Goal: Task Accomplishment & Management: Manage account settings

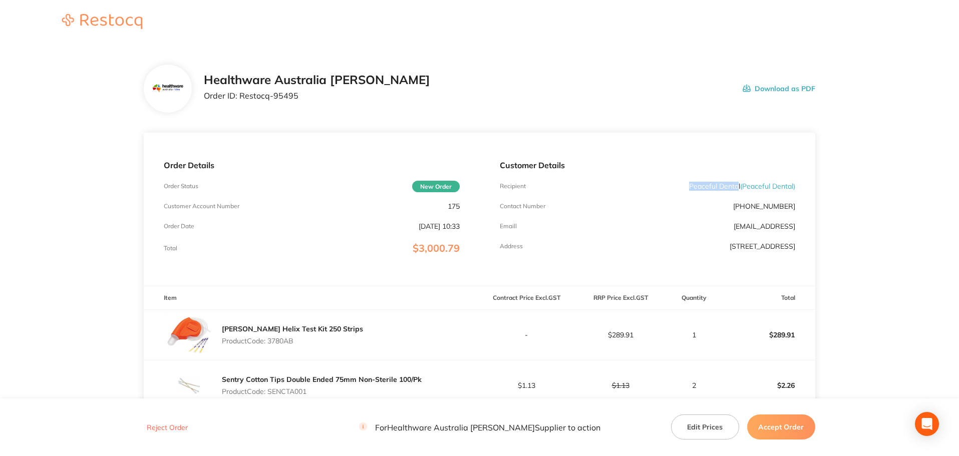
drag, startPoint x: 687, startPoint y: 187, endPoint x: 737, endPoint y: 185, distance: 49.6
click at [737, 185] on p "Peaceful Dental ( Peaceful Dental )" at bounding box center [742, 186] width 106 height 8
drag, startPoint x: 298, startPoint y: 97, endPoint x: 242, endPoint y: 101, distance: 56.8
click at [242, 101] on div "Healthware Australia [PERSON_NAME] Order ID: Restocq- 95495" at bounding box center [317, 88] width 226 height 31
copy p "Restocq- 95495"
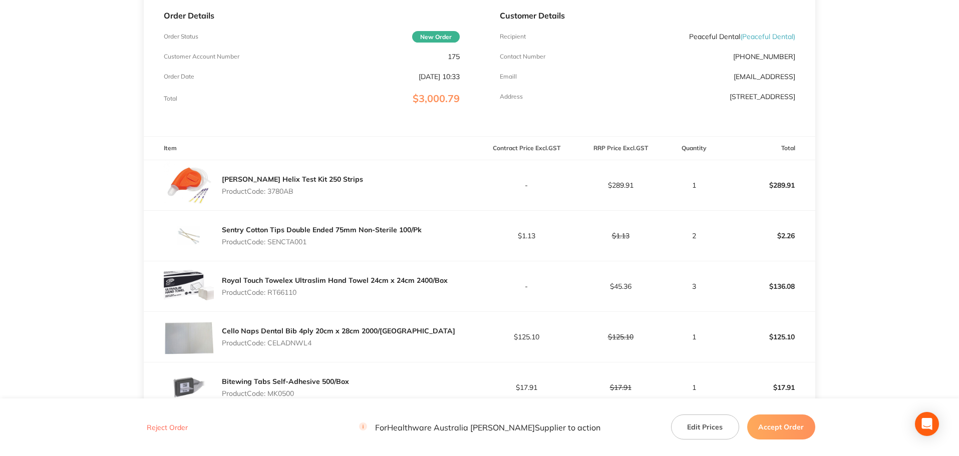
scroll to position [150, 0]
click at [286, 191] on p "Product Code: 3780AB" at bounding box center [292, 191] width 141 height 8
copy p "3780AB"
click at [299, 241] on p "Product Code: SENCTA001" at bounding box center [322, 241] width 200 height 8
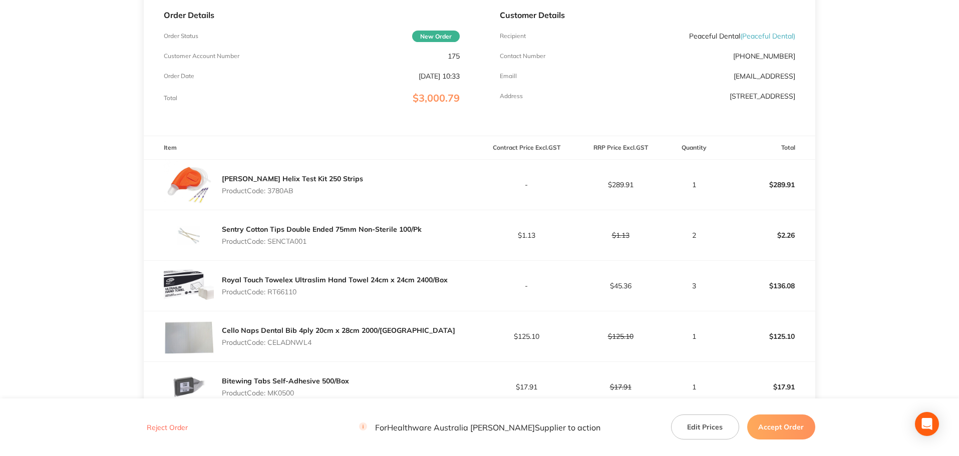
click at [299, 241] on p "Product Code: SENCTA001" at bounding box center [322, 241] width 200 height 8
copy p "SENCTA001"
click at [292, 292] on p "Product Code: RT66110" at bounding box center [335, 292] width 226 height 8
copy p "RT66110"
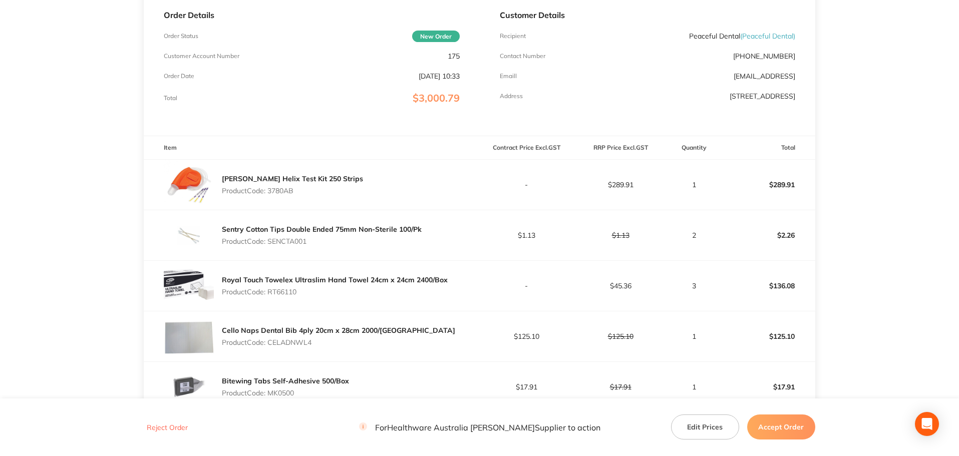
click at [297, 341] on p "Product Code: CELADNWL4" at bounding box center [338, 343] width 233 height 8
copy p "CELADNWL4"
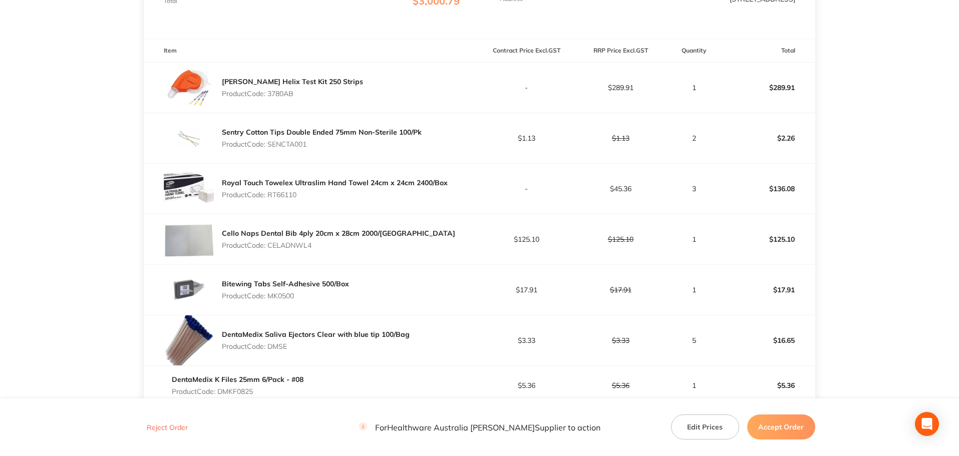
scroll to position [251, 0]
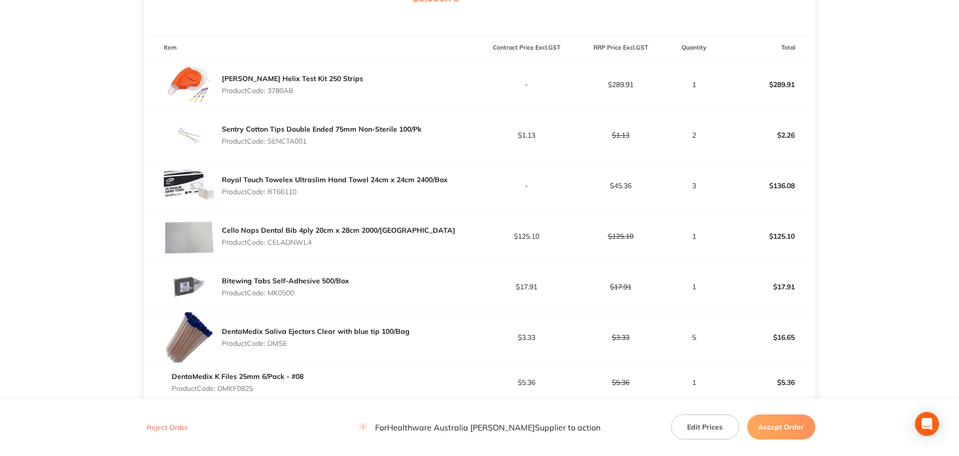
click at [282, 294] on p "Product Code: MK0500" at bounding box center [285, 293] width 127 height 8
copy p "MK0500"
click at [278, 343] on p "Product Code: DMSE" at bounding box center [316, 344] width 188 height 8
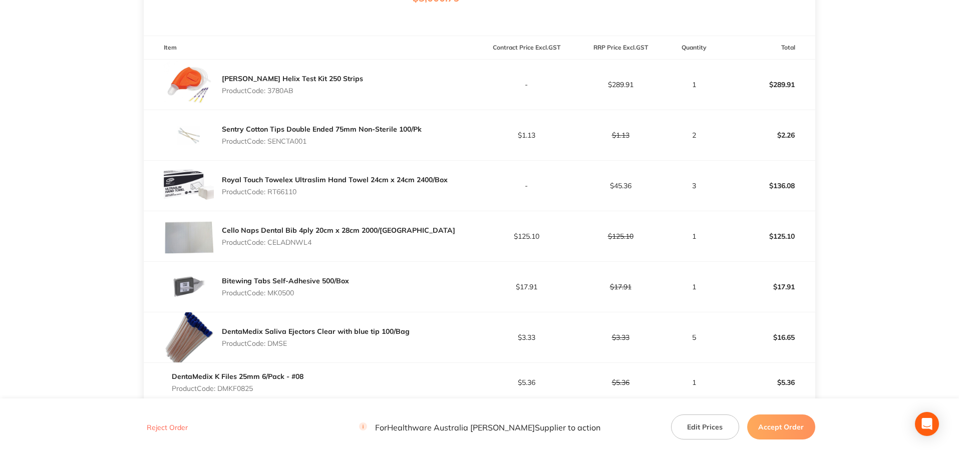
copy p "DMSE"
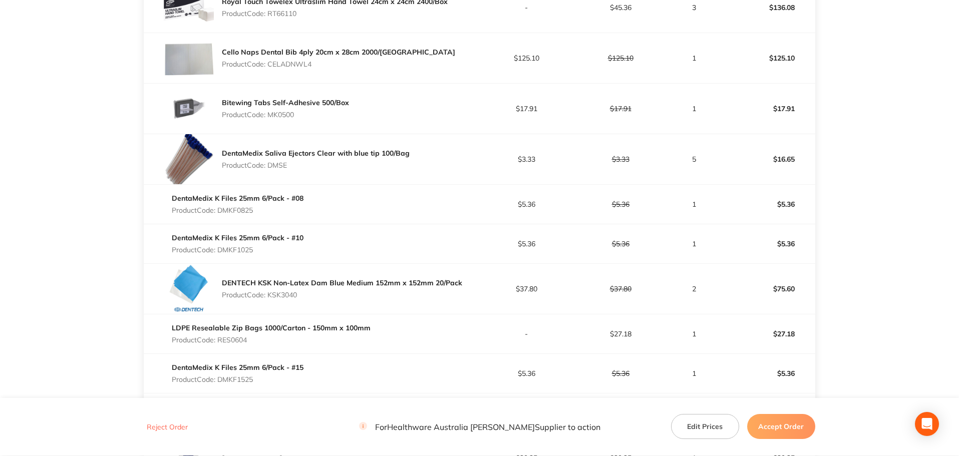
scroll to position [451, 0]
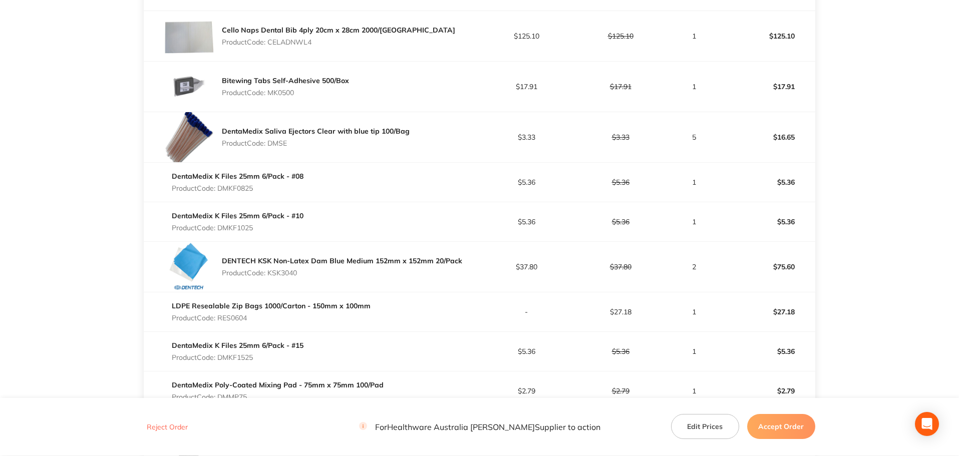
click at [229, 189] on p "Product Code: DMKF0825" at bounding box center [238, 188] width 132 height 8
copy p "DMKF0825"
click at [248, 227] on p "Product Code: DMKF1025" at bounding box center [238, 228] width 132 height 8
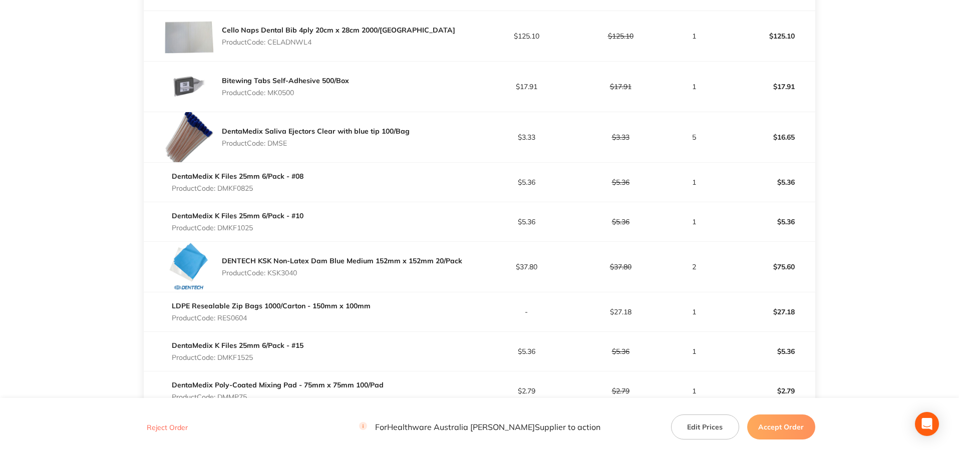
copy p "DMKF1025"
click at [293, 274] on p "Product Code: KSK3040" at bounding box center [342, 273] width 240 height 8
copy p "KSK3040"
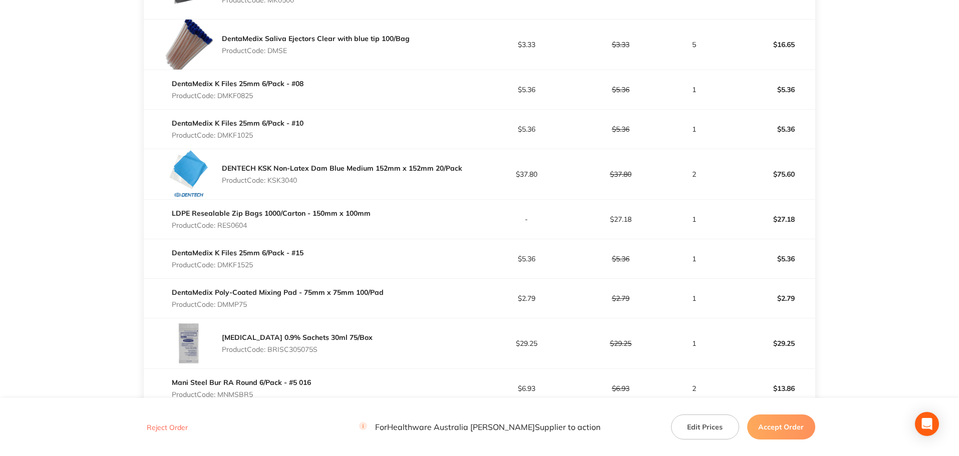
scroll to position [601, 0]
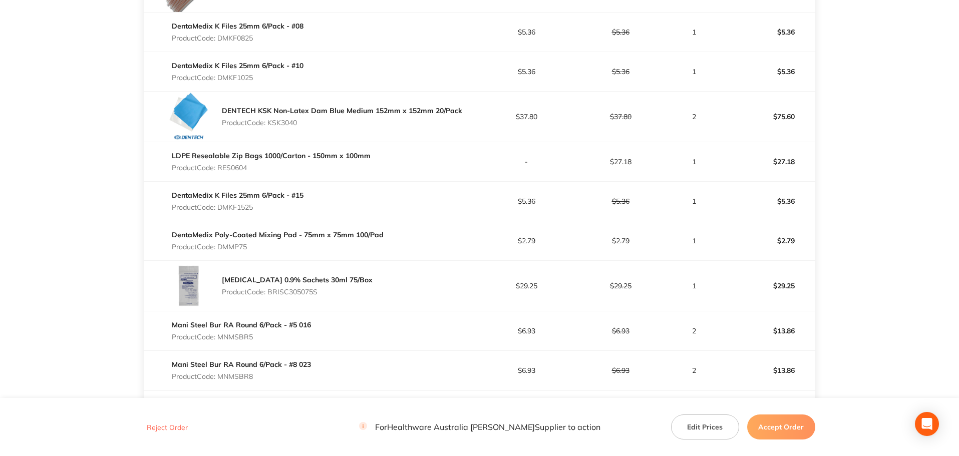
click at [233, 166] on p "Product Code: RES0604" at bounding box center [271, 168] width 199 height 8
click at [235, 207] on p "Product Code: DMKF1525" at bounding box center [238, 207] width 132 height 8
click at [236, 206] on p "Product Code: DMKF1525" at bounding box center [238, 207] width 132 height 8
click at [226, 247] on p "Product Code: DMMP75" at bounding box center [278, 247] width 212 height 8
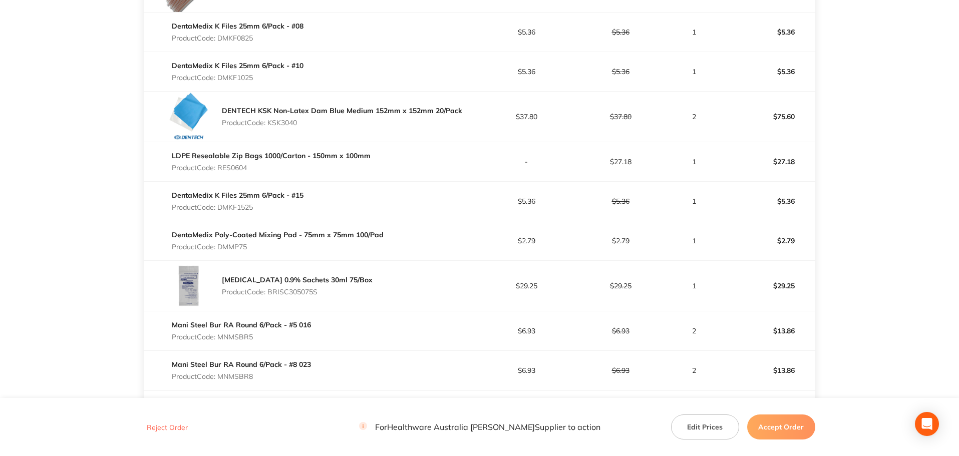
click at [226, 247] on p "Product Code: DMMP75" at bounding box center [278, 247] width 212 height 8
click at [294, 289] on p "Product Code: BRISC305075S" at bounding box center [297, 292] width 151 height 8
click at [236, 338] on p "Product Code: MNMSBR5" at bounding box center [241, 337] width 139 height 8
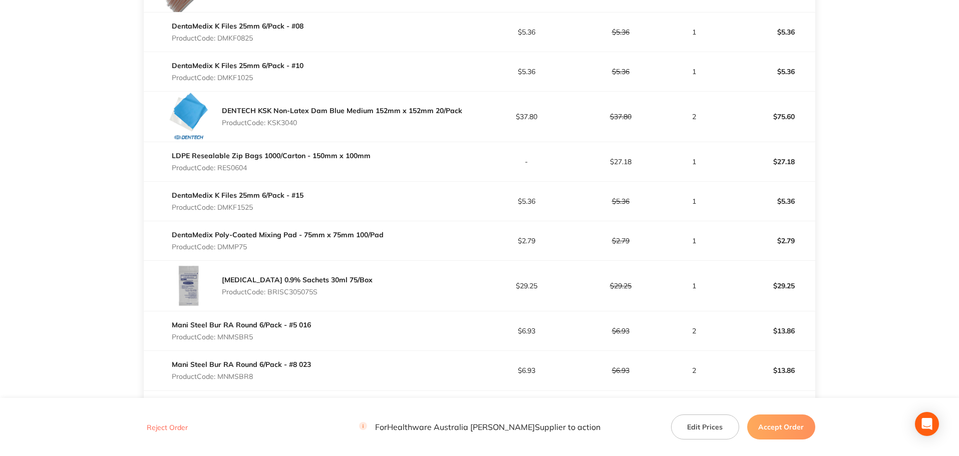
scroll to position [752, 0]
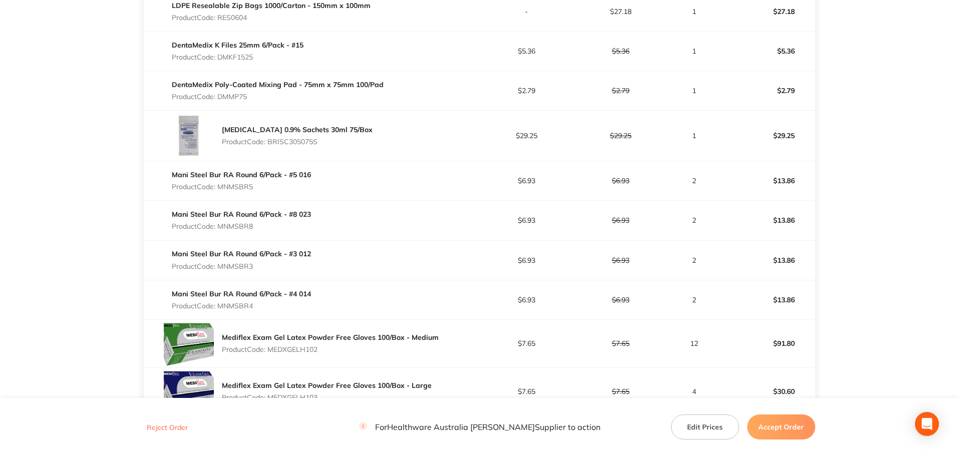
click at [250, 224] on p "Product Code: MNMSBR8" at bounding box center [241, 226] width 139 height 8
click at [247, 264] on p "Product Code: MNMSBR3" at bounding box center [241, 267] width 139 height 8
click at [243, 307] on p "Product Code: MNMSBR4" at bounding box center [241, 306] width 139 height 8
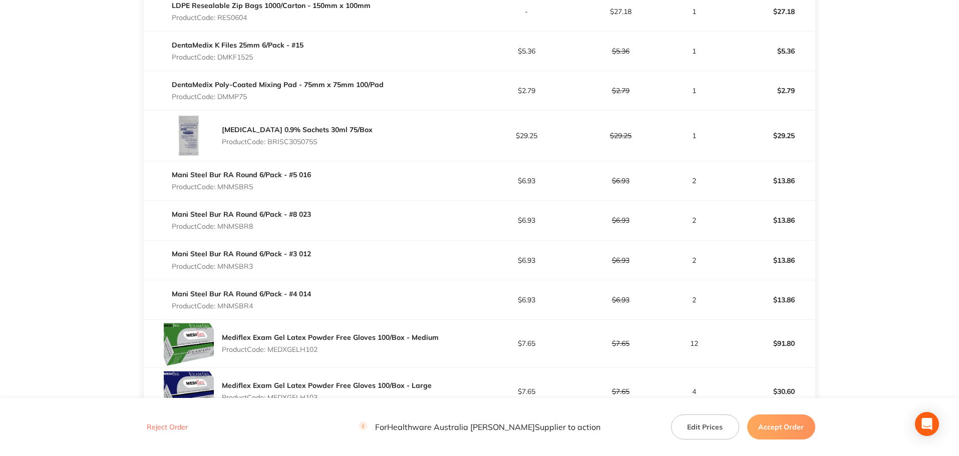
click at [243, 307] on p "Product Code: MNMSBR4" at bounding box center [241, 306] width 139 height 8
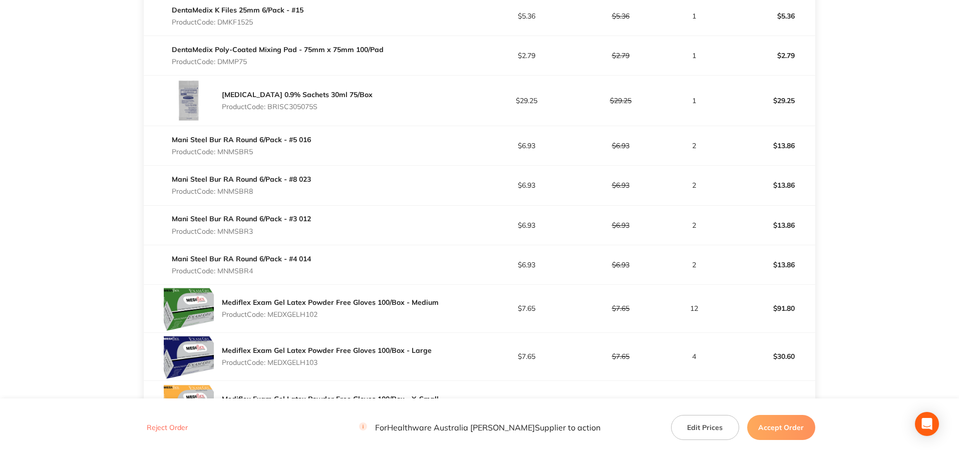
scroll to position [852, 0]
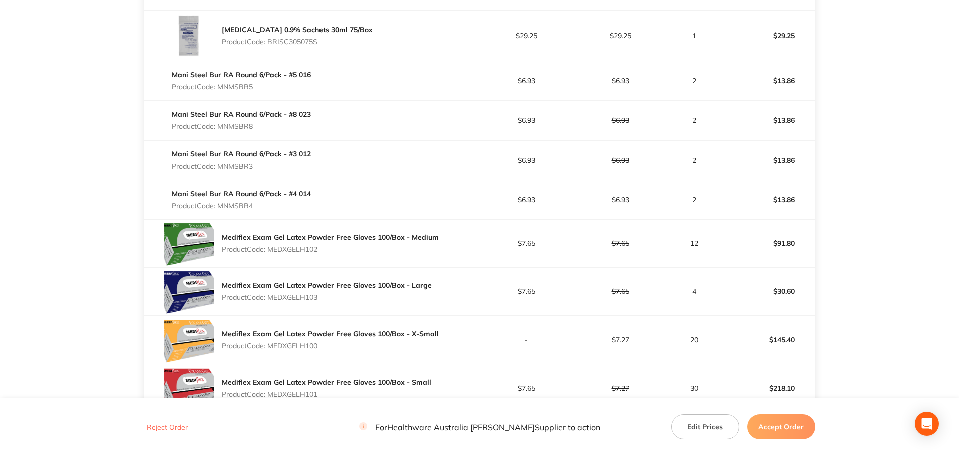
click at [308, 250] on p "Product Code: MEDXGELH102" at bounding box center [330, 250] width 217 height 8
click at [292, 296] on p "Product Code: MEDXGELH103" at bounding box center [327, 298] width 210 height 8
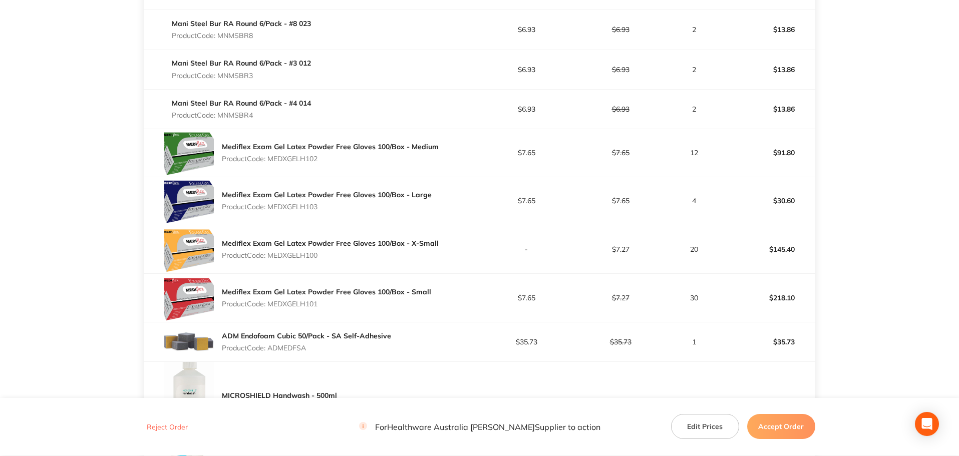
scroll to position [952, 0]
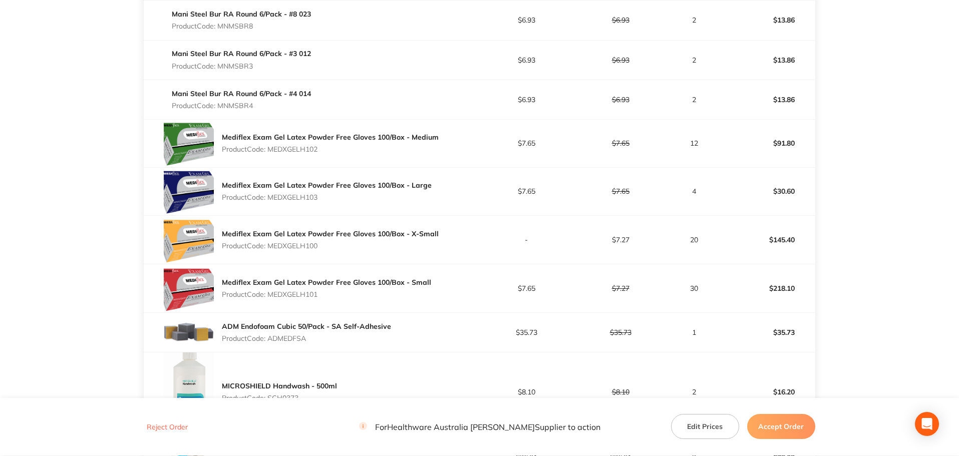
click at [310, 247] on p "Product Code: MEDXGELH100" at bounding box center [330, 246] width 217 height 8
click at [298, 292] on p "Product Code: MEDXGELH101" at bounding box center [326, 295] width 209 height 8
click at [289, 333] on div "ADM Endofoam Cubic 50/Pack - SA Self-Adhesive Product Code: ADMEDFSA" at bounding box center [306, 333] width 169 height 28
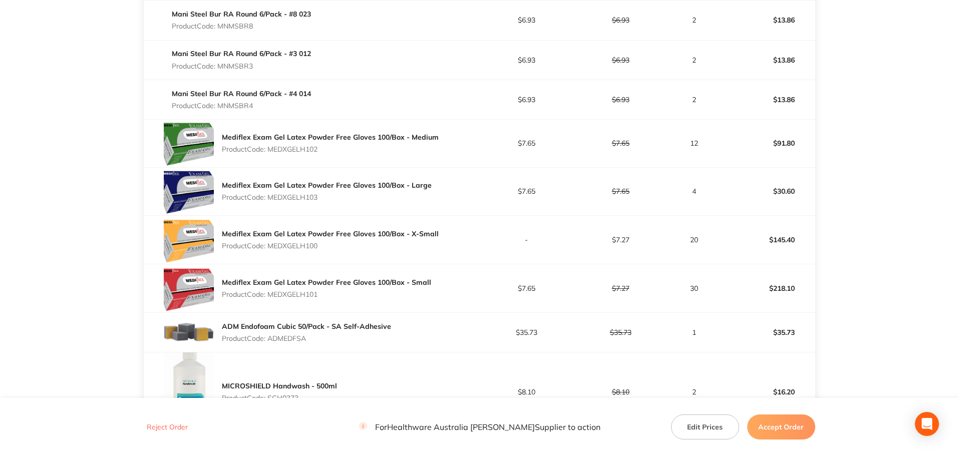
click at [289, 333] on div "ADM Endofoam Cubic 50/Pack - SA Self-Adhesive Product Code: ADMEDFSA" at bounding box center [306, 333] width 169 height 28
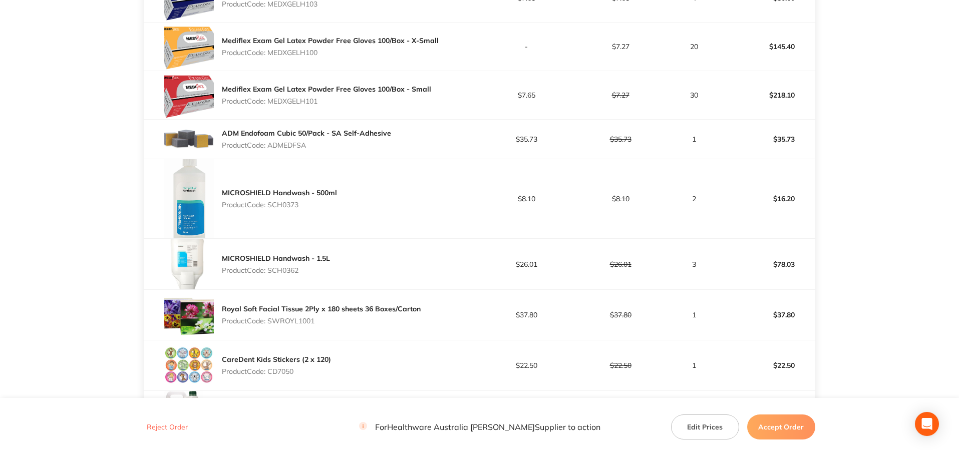
scroll to position [1152, 0]
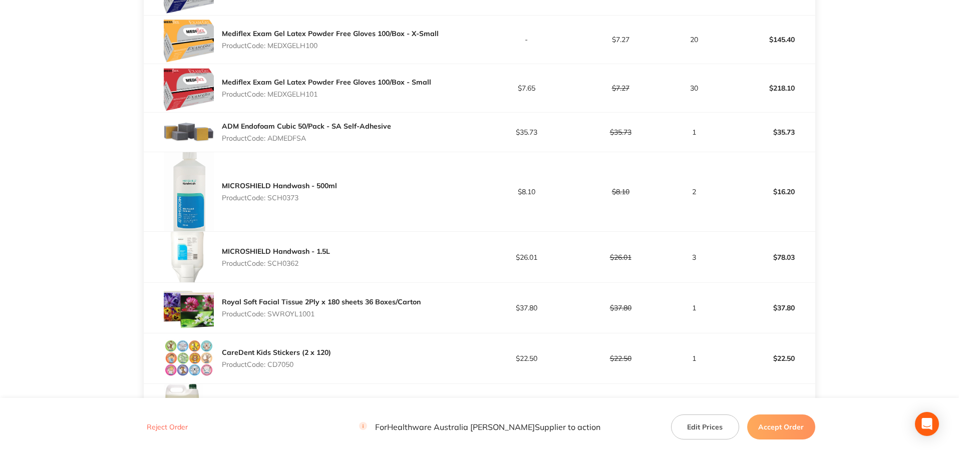
click at [287, 199] on p "Product Code: SCH0373" at bounding box center [279, 198] width 115 height 8
click at [282, 262] on p "Product Code: SCH0362" at bounding box center [276, 264] width 108 height 8
click at [306, 315] on p "Product Code: SWROYL1001" at bounding box center [321, 314] width 199 height 8
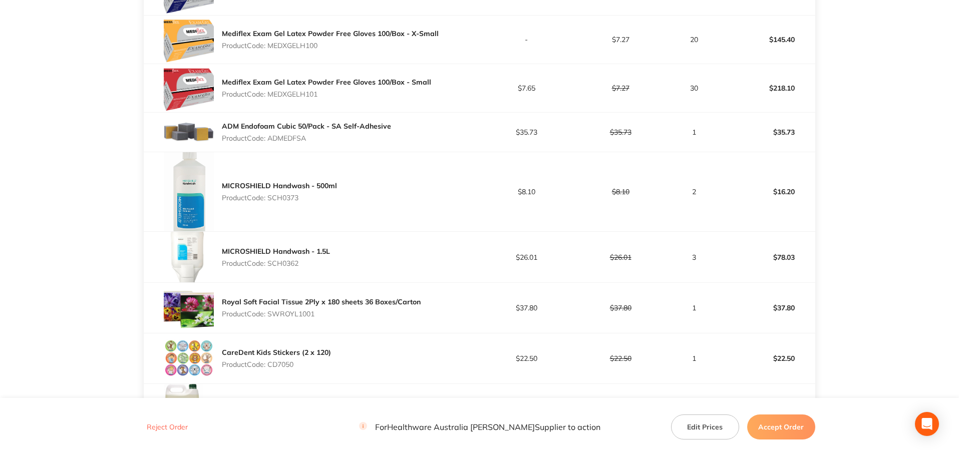
click at [306, 315] on p "Product Code: SWROYL1001" at bounding box center [321, 314] width 199 height 8
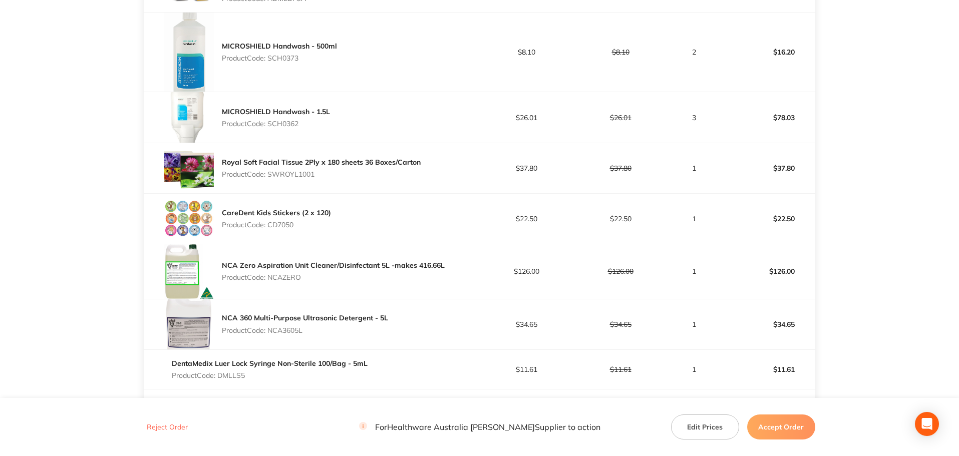
scroll to position [1303, 0]
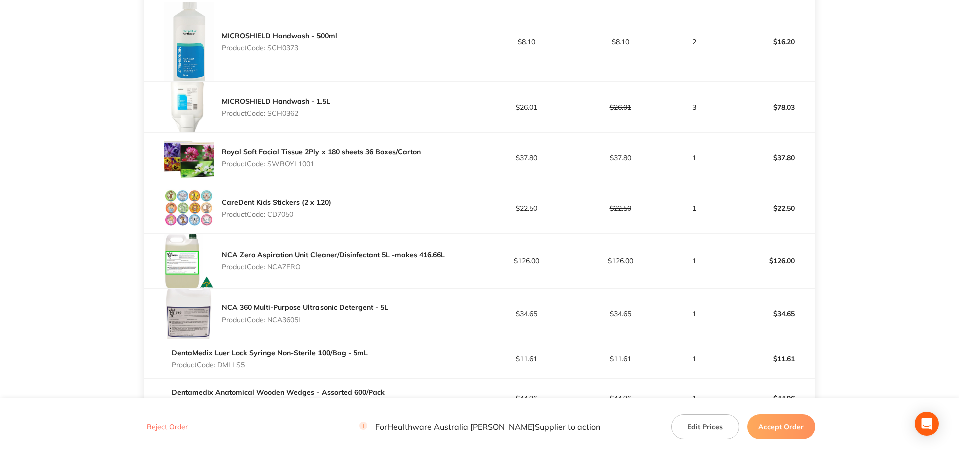
click at [289, 212] on p "Product Code: CD7050" at bounding box center [276, 214] width 109 height 8
click at [283, 269] on p "Product Code: NCAZERO" at bounding box center [333, 267] width 223 height 8
click at [282, 319] on p "Product Code: NCA3605L" at bounding box center [305, 320] width 166 height 8
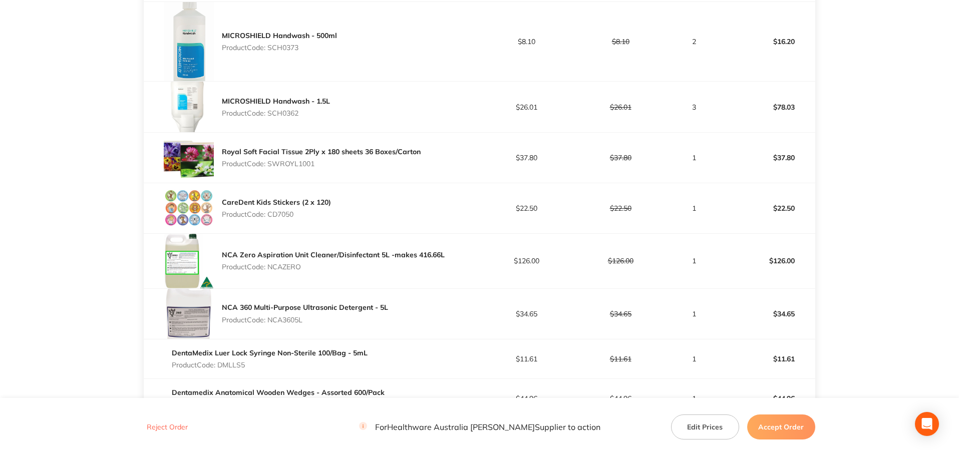
click at [282, 319] on p "Product Code: NCA3605L" at bounding box center [305, 320] width 166 height 8
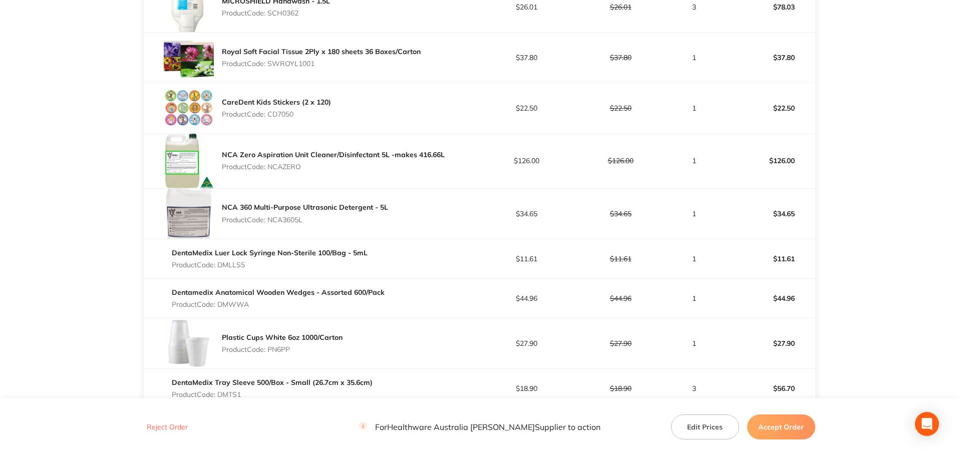
scroll to position [1553, 0]
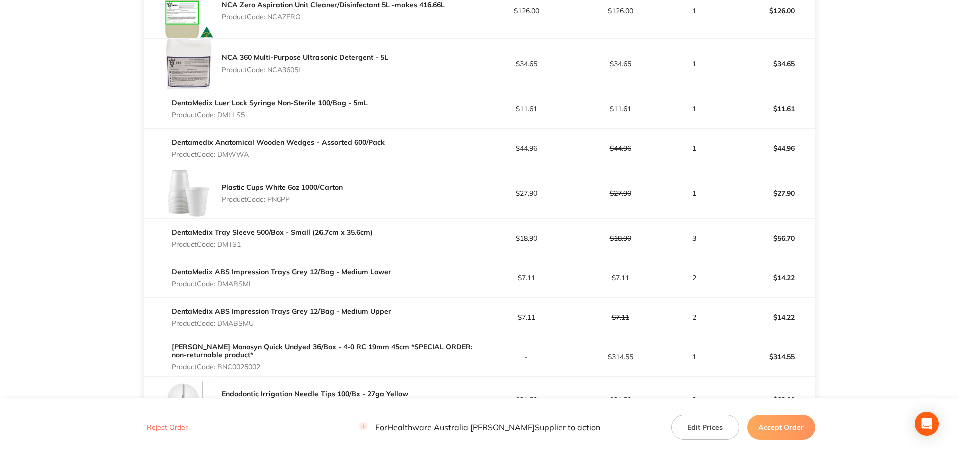
click at [237, 115] on p "Product Code: DMLLS5" at bounding box center [270, 115] width 196 height 8
click at [240, 151] on p "Product Code: DMWWA" at bounding box center [278, 154] width 213 height 8
click at [280, 201] on p "Product Code: PN6PP" at bounding box center [282, 199] width 121 height 8
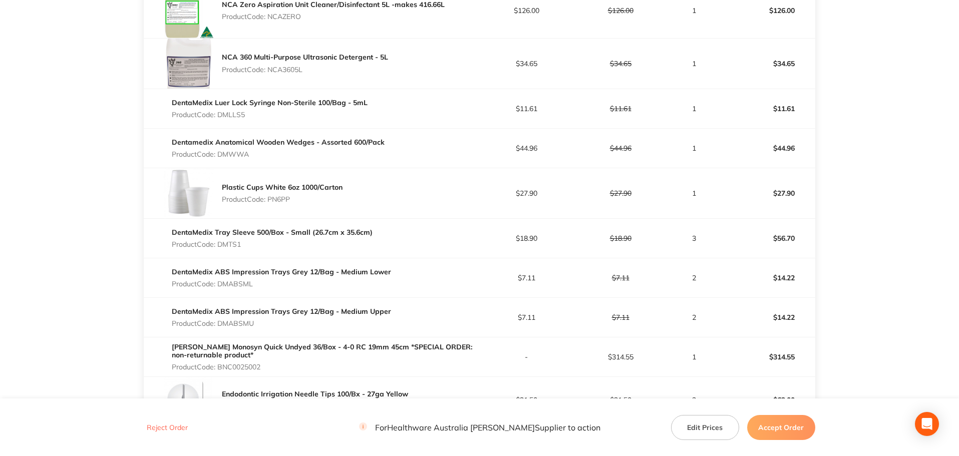
click at [280, 201] on p "Product Code: PN6PP" at bounding box center [282, 199] width 121 height 8
click at [239, 242] on p "Product Code: DMTS1" at bounding box center [272, 244] width 201 height 8
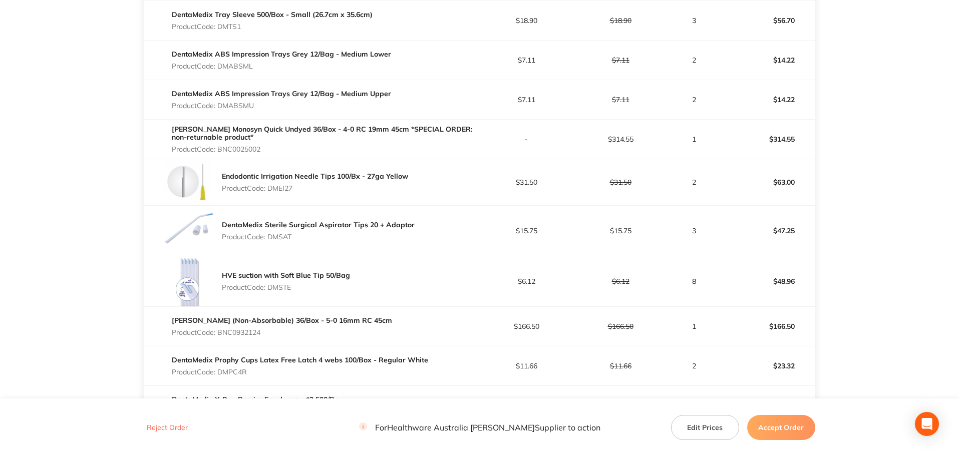
scroll to position [1754, 0]
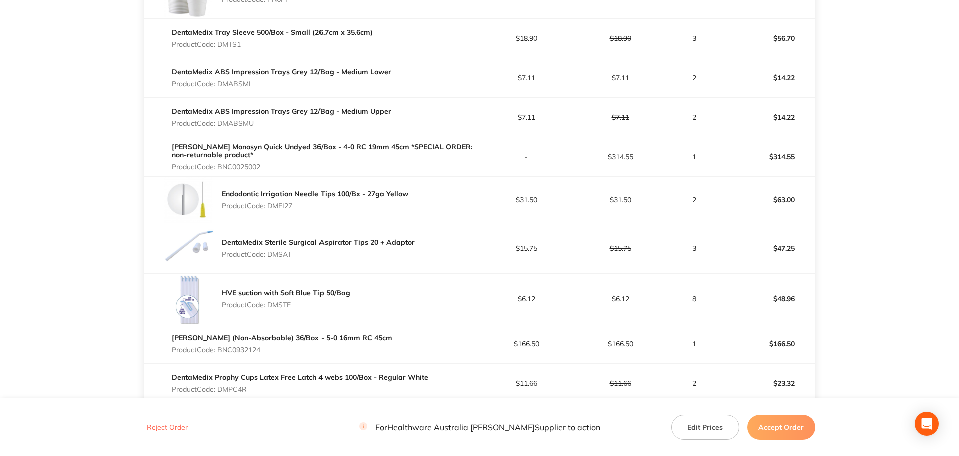
click at [251, 83] on p "Product Code: DMABSML" at bounding box center [281, 84] width 219 height 8
click at [243, 122] on p "Product Code: DMABSMU" at bounding box center [281, 123] width 219 height 8
click at [255, 167] on p "Product Code: BNC0025002" at bounding box center [326, 167] width 308 height 8
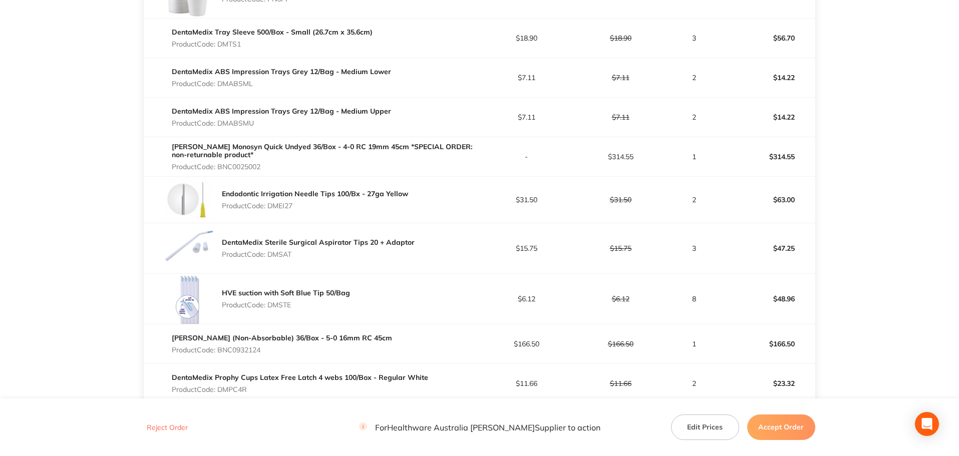
click at [255, 167] on p "Product Code: BNC0025002" at bounding box center [326, 167] width 308 height 8
click at [280, 203] on p "Product Code: DMEI27" at bounding box center [315, 206] width 186 height 8
click at [279, 255] on p "Product Code: DMSAT" at bounding box center [318, 255] width 193 height 8
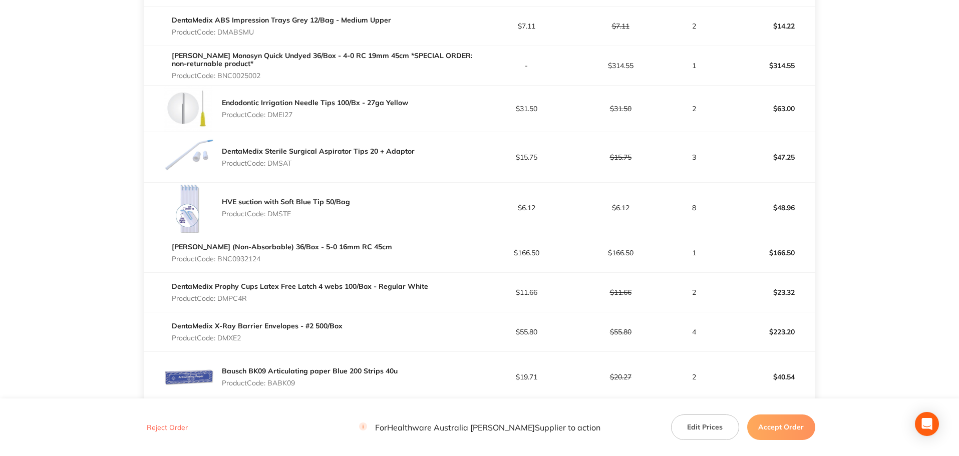
scroll to position [1854, 0]
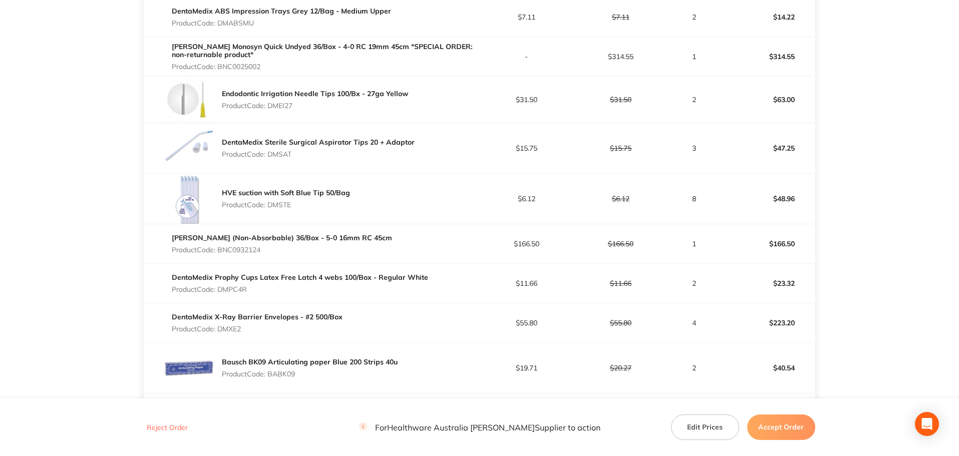
click at [276, 204] on p "Product Code: DMSTE" at bounding box center [286, 205] width 128 height 8
click at [247, 249] on p "Product Code: BNC0932124" at bounding box center [282, 250] width 220 height 8
click at [226, 290] on p "Product Code: DMPC4R" at bounding box center [300, 290] width 257 height 8
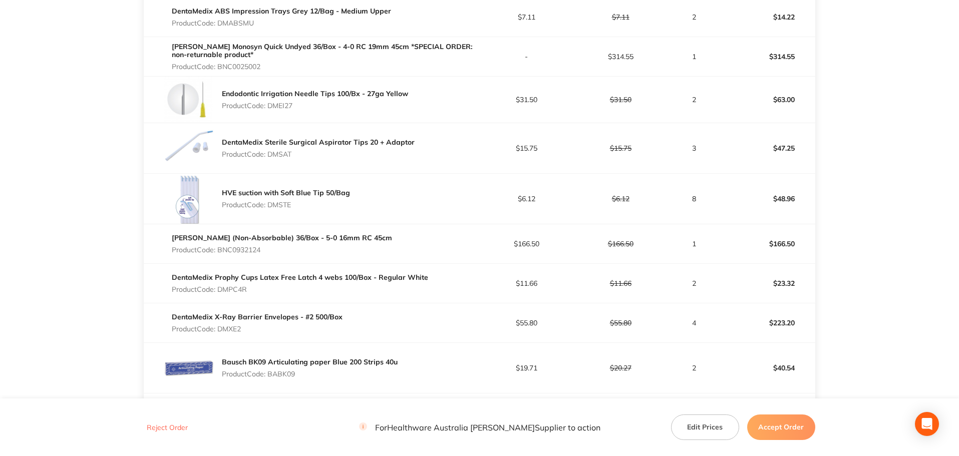
click at [226, 290] on p "Product Code: DMPC4R" at bounding box center [300, 290] width 257 height 8
click at [237, 330] on p "Product Code: DMXE2" at bounding box center [257, 329] width 171 height 8
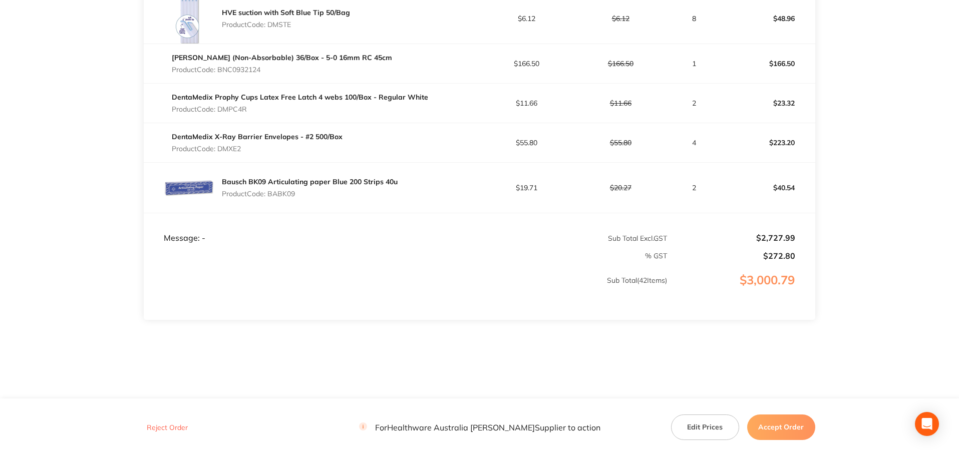
scroll to position [2036, 0]
click at [283, 192] on p "Product Code: BABK09" at bounding box center [310, 192] width 176 height 8
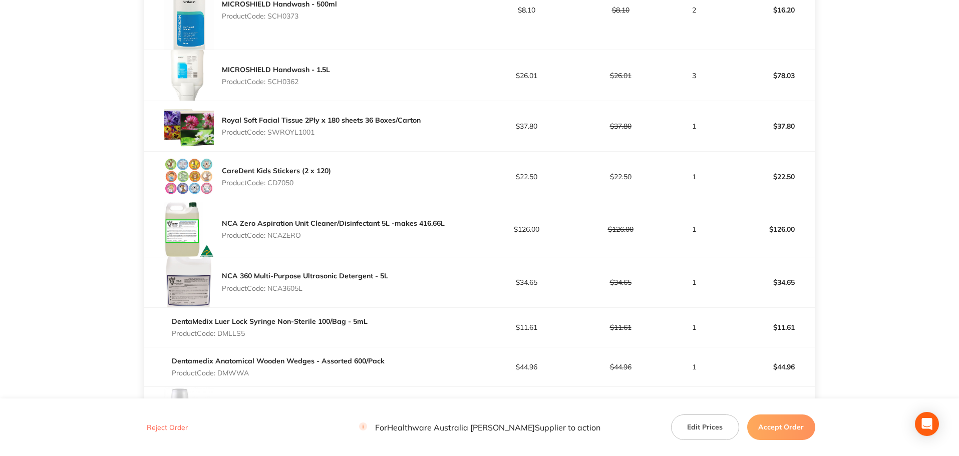
scroll to position [1384, 0]
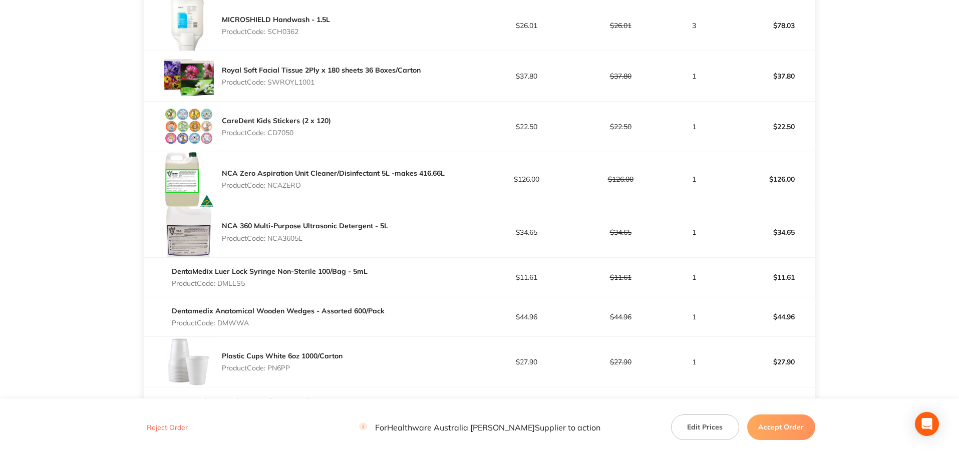
click at [695, 363] on p "1" at bounding box center [694, 362] width 53 height 8
click at [695, 362] on p "1" at bounding box center [694, 362] width 53 height 8
drag, startPoint x: 697, startPoint y: 360, endPoint x: 691, endPoint y: 361, distance: 6.1
click at [691, 361] on p "1" at bounding box center [694, 362] width 53 height 8
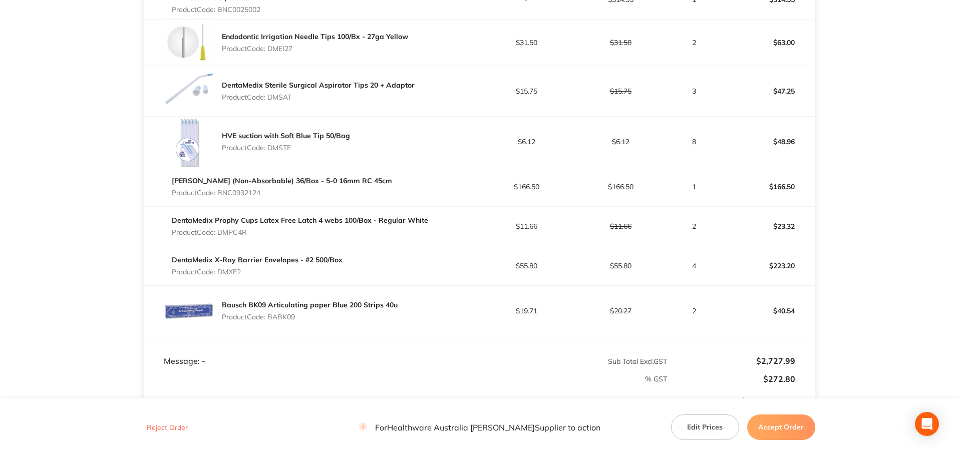
scroll to position [1936, 0]
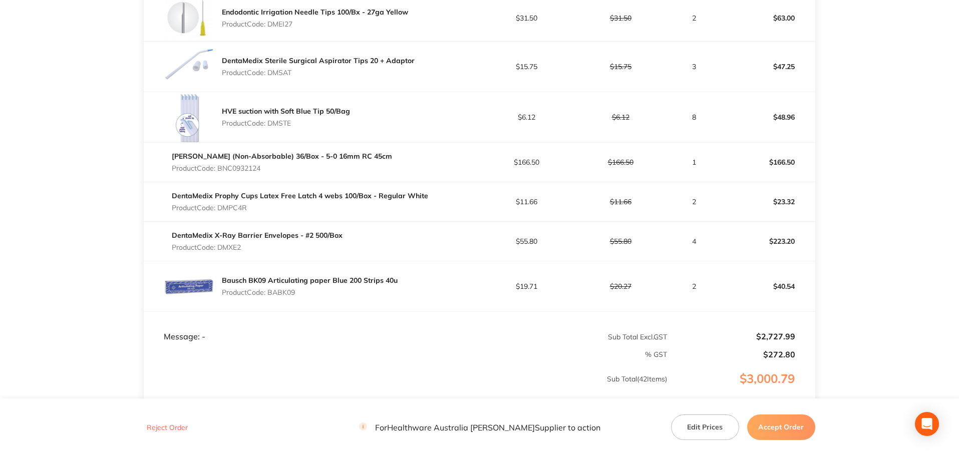
click at [795, 430] on button "Accept Order" at bounding box center [782, 427] width 68 height 25
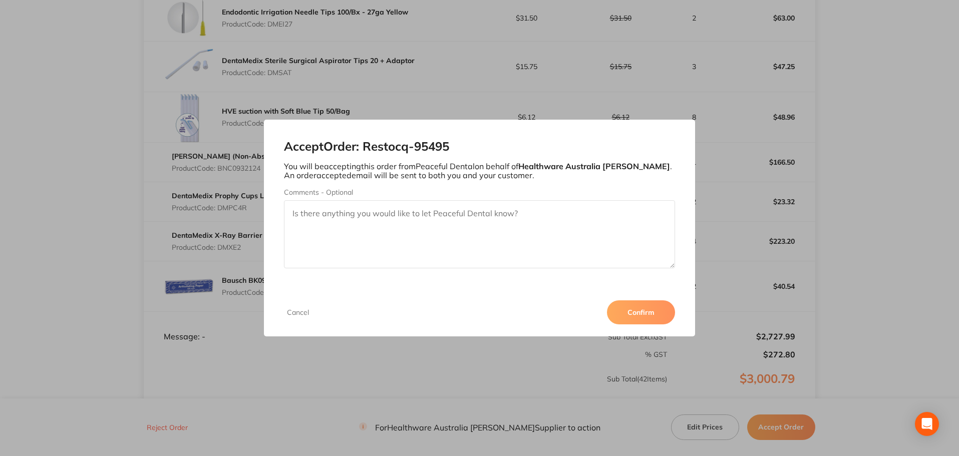
click at [649, 314] on button "Confirm" at bounding box center [641, 313] width 68 height 24
